Goal: Check status: Check status

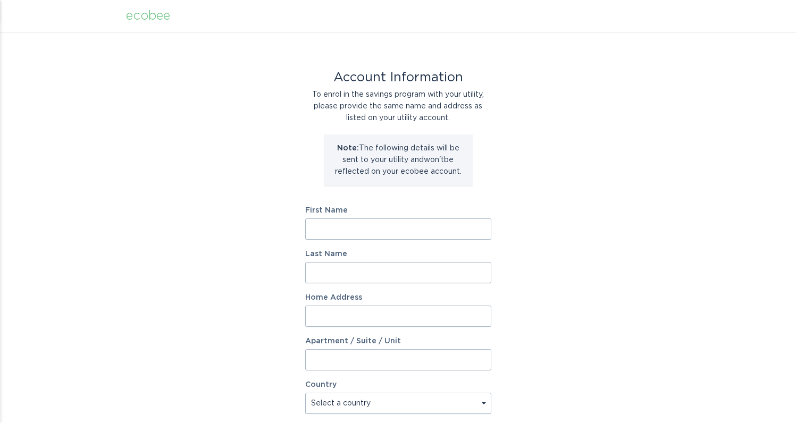
click at [135, 18] on div "ecobee" at bounding box center [148, 16] width 44 height 12
